Goal: Book appointment/travel/reservation

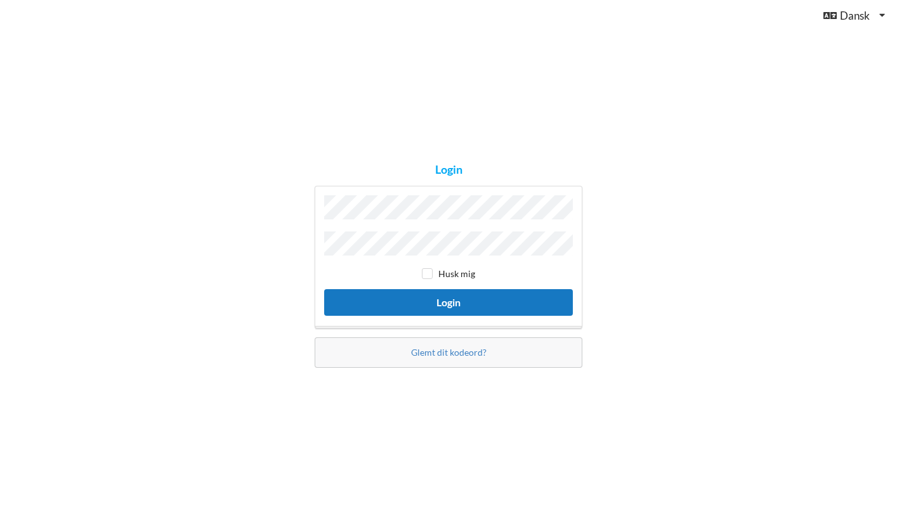
click at [437, 303] on button "Login" at bounding box center [448, 302] width 249 height 26
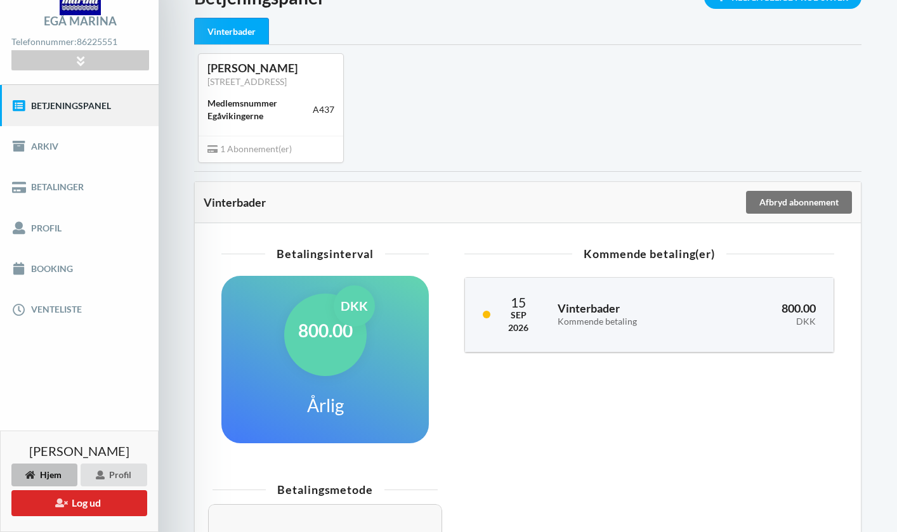
scroll to position [84, 0]
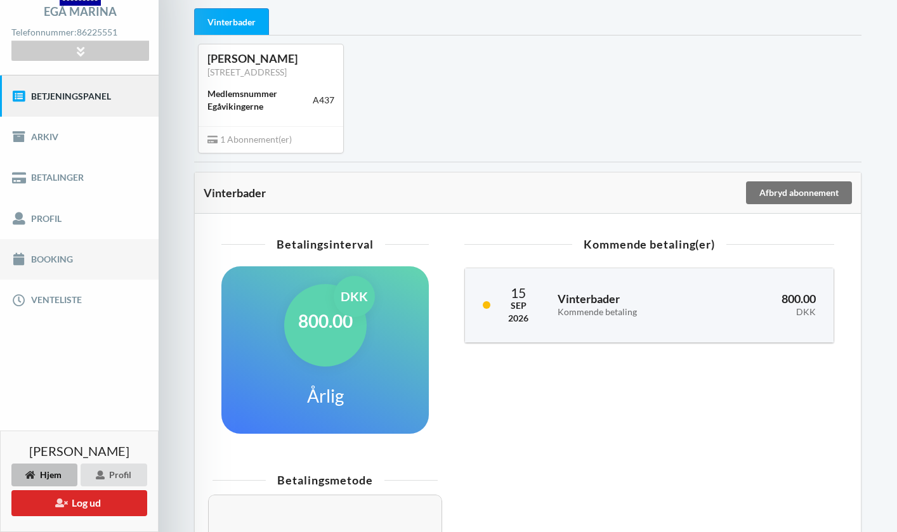
click at [98, 263] on link "Booking" at bounding box center [79, 259] width 159 height 41
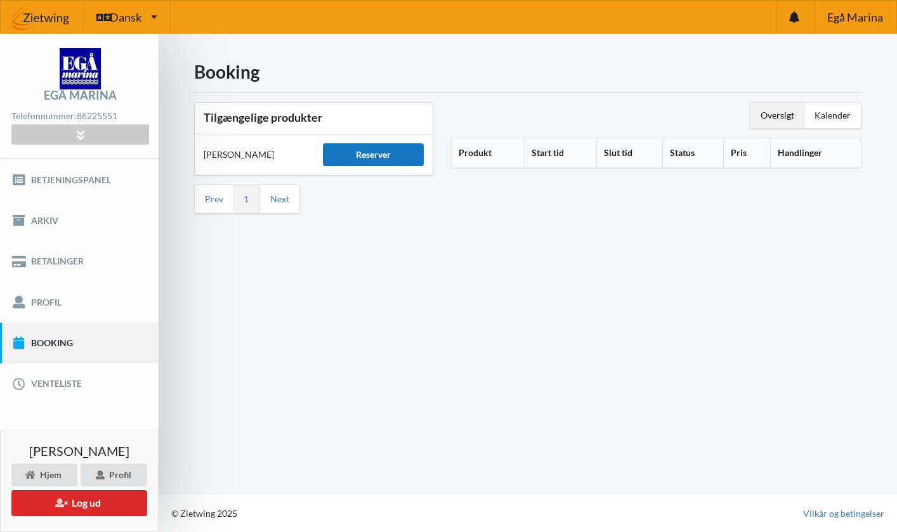
click at [346, 154] on div "Reserver" at bounding box center [374, 154] width 102 height 23
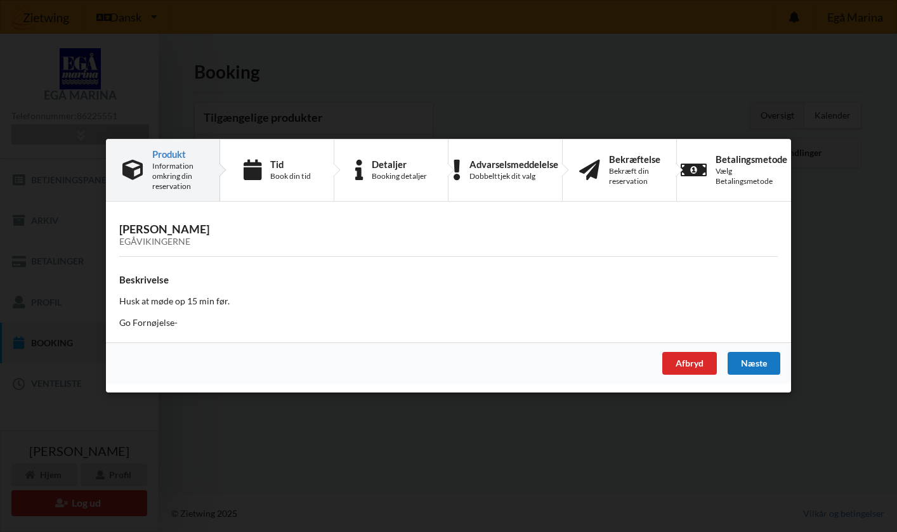
click at [742, 358] on div "Næste" at bounding box center [754, 364] width 53 height 23
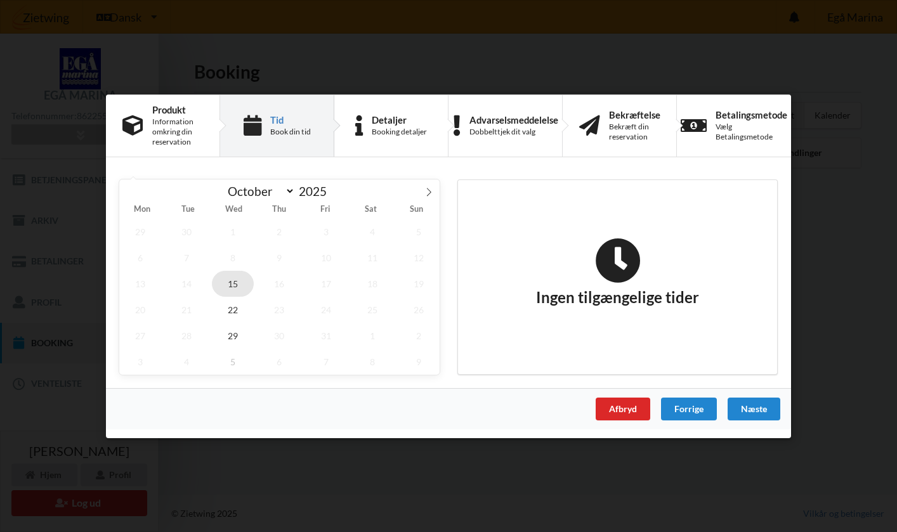
click at [239, 281] on span "15" at bounding box center [233, 283] width 42 height 26
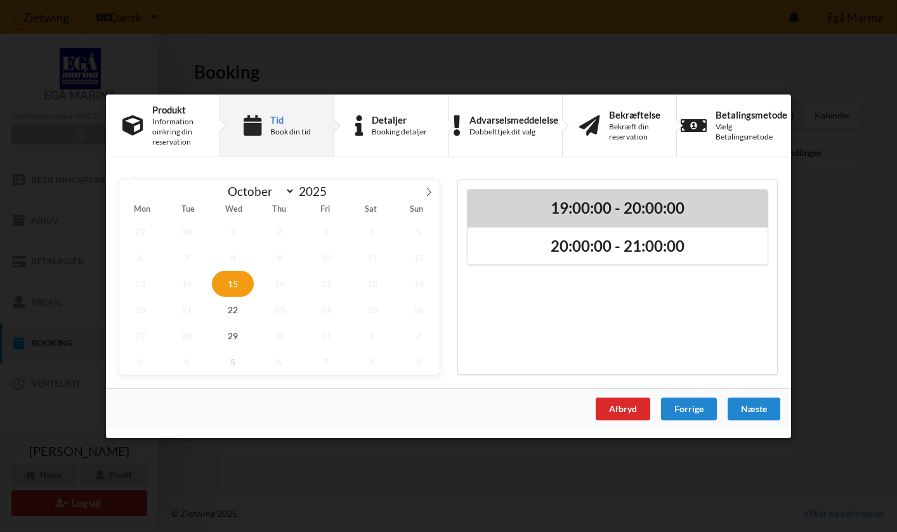
click at [572, 211] on h2 "19:00:00 - 20:00:00" at bounding box center [618, 208] width 282 height 20
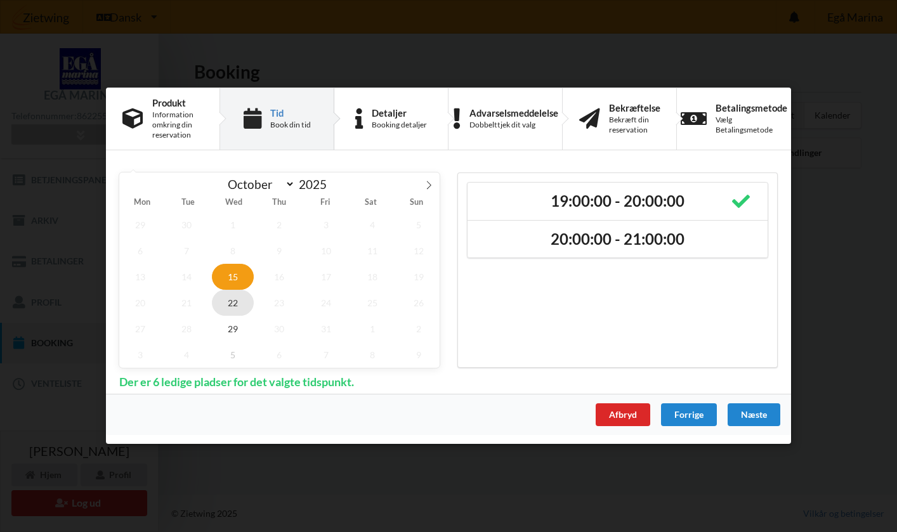
click at [226, 302] on span "22" at bounding box center [233, 303] width 42 height 26
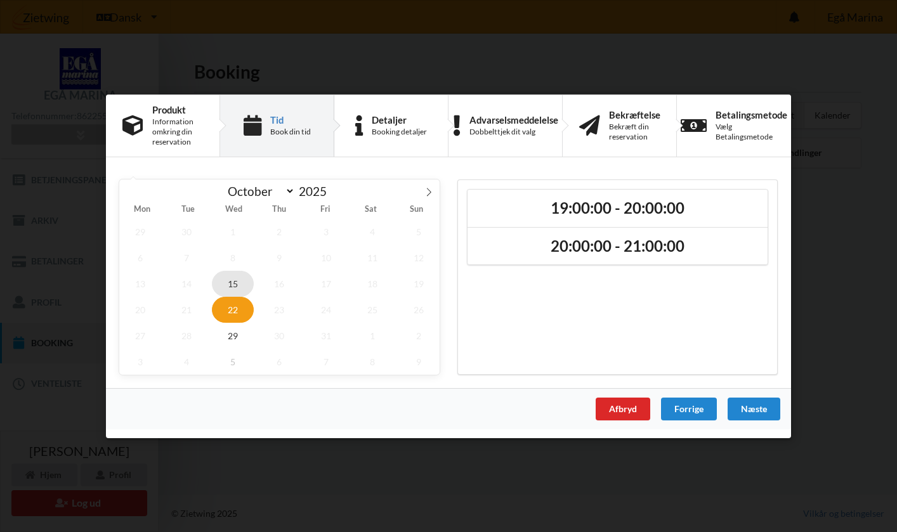
click at [232, 291] on span "15" at bounding box center [233, 283] width 42 height 26
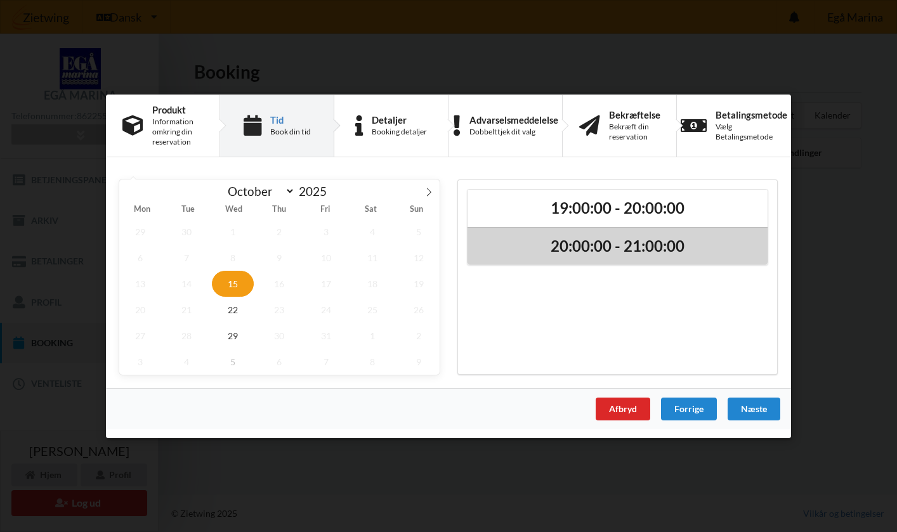
click at [626, 256] on div "20:00:00 - 21:00:00" at bounding box center [618, 246] width 300 height 38
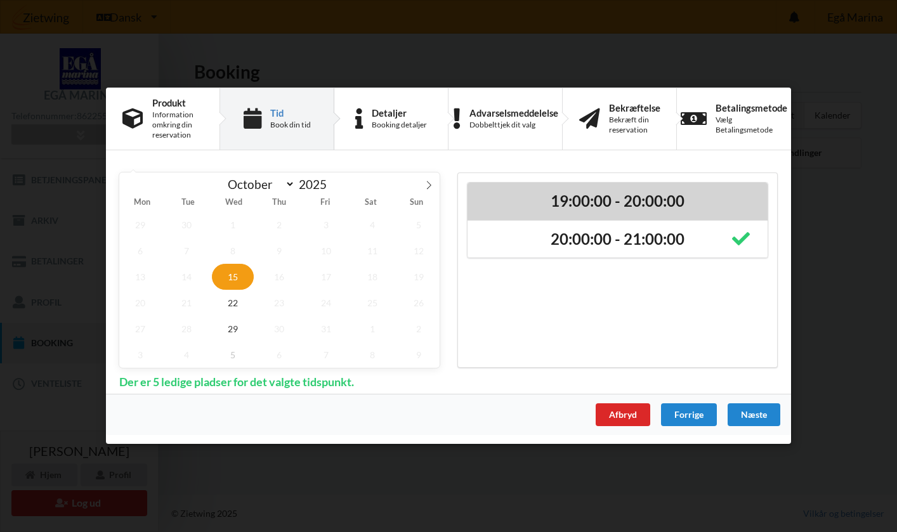
click at [527, 208] on h2 "19:00:00 - 20:00:00" at bounding box center [618, 202] width 282 height 20
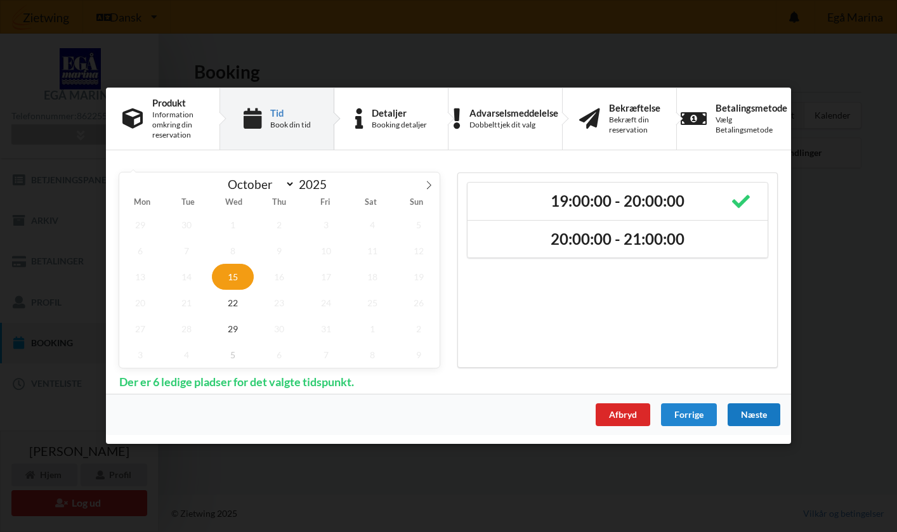
click at [753, 412] on div "Næste" at bounding box center [754, 415] width 53 height 23
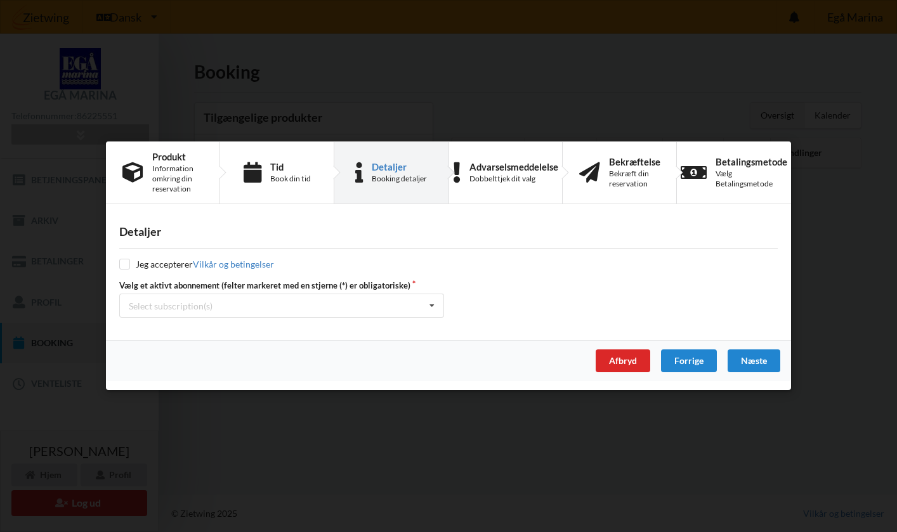
click at [129, 264] on input "checkbox" at bounding box center [124, 265] width 11 height 11
checkbox input "true"
click at [287, 314] on div "Select subscription(s) * Vinterbader" at bounding box center [281, 306] width 325 height 24
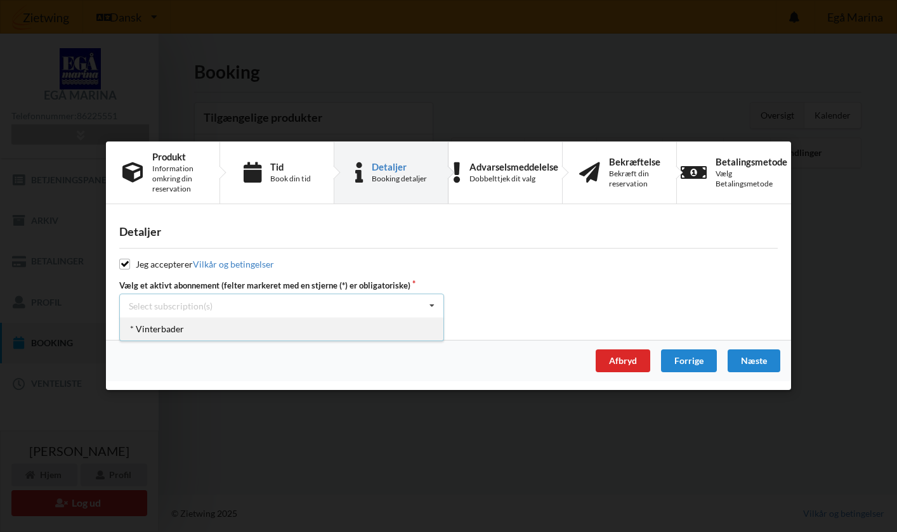
click at [291, 329] on div "* Vinterbader" at bounding box center [282, 329] width 324 height 23
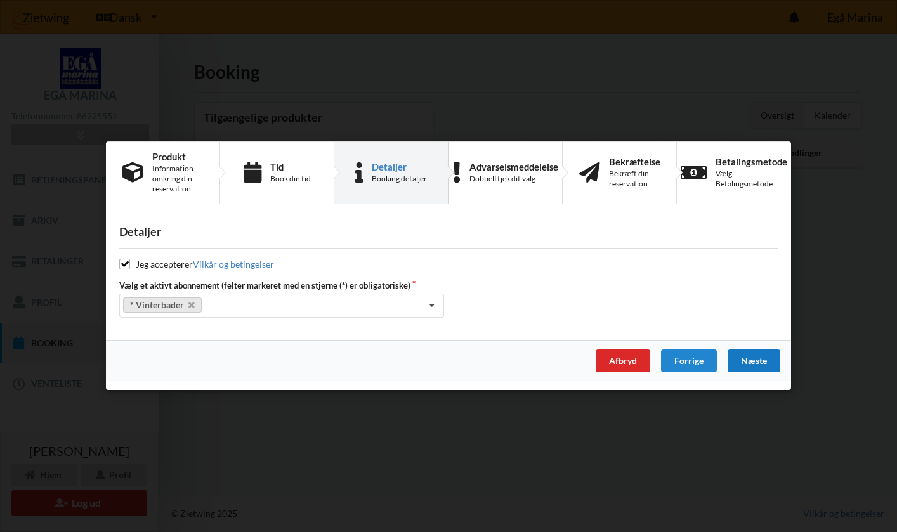
click at [742, 367] on div "Næste" at bounding box center [754, 361] width 53 height 23
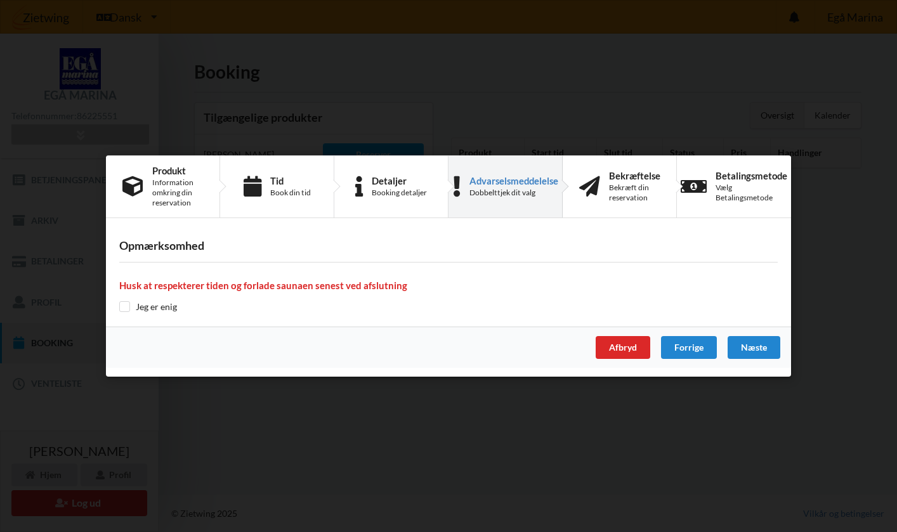
click at [124, 306] on input "checkbox" at bounding box center [124, 306] width 11 height 11
checkbox input "true"
click at [752, 351] on div "Næste" at bounding box center [754, 347] width 53 height 23
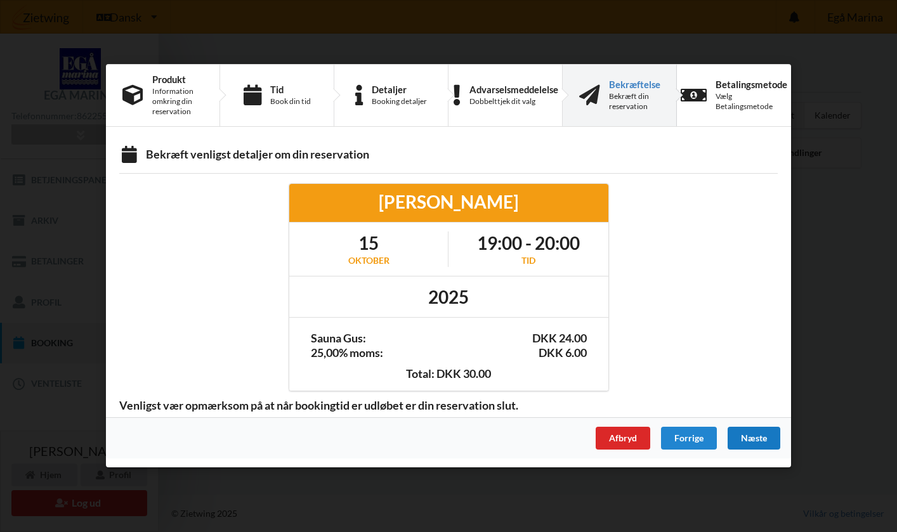
click at [731, 438] on div "Næste" at bounding box center [754, 439] width 53 height 23
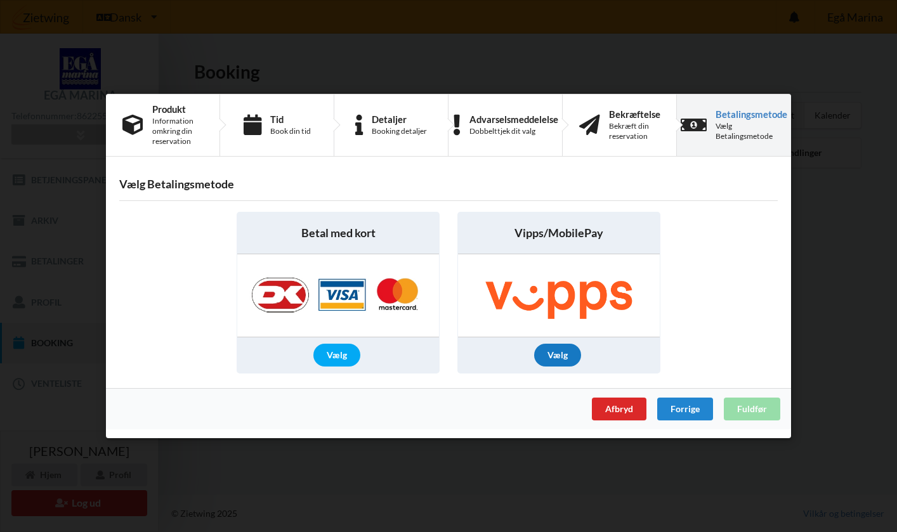
click at [566, 359] on div "Vælg" at bounding box center [557, 355] width 47 height 23
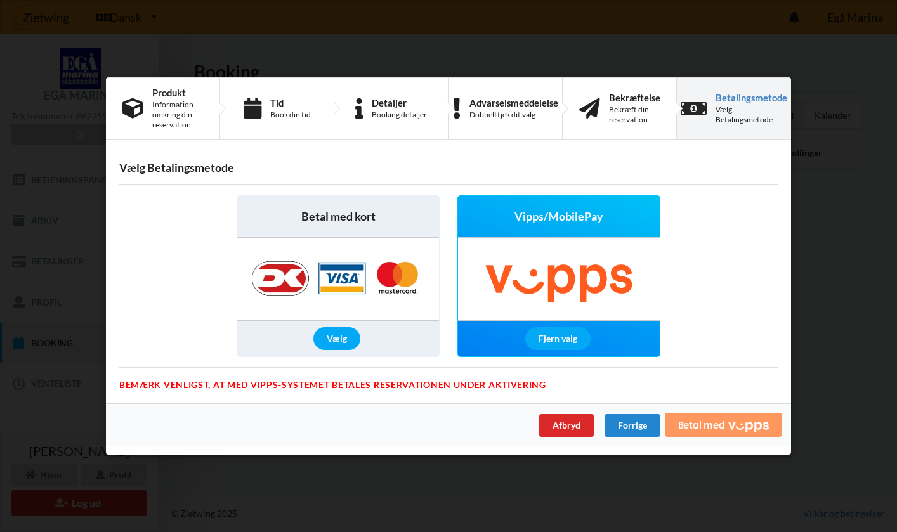
click at [747, 430] on icon "Vipps" at bounding box center [748, 427] width 41 height 10
